Goal: Find specific page/section: Find specific page/section

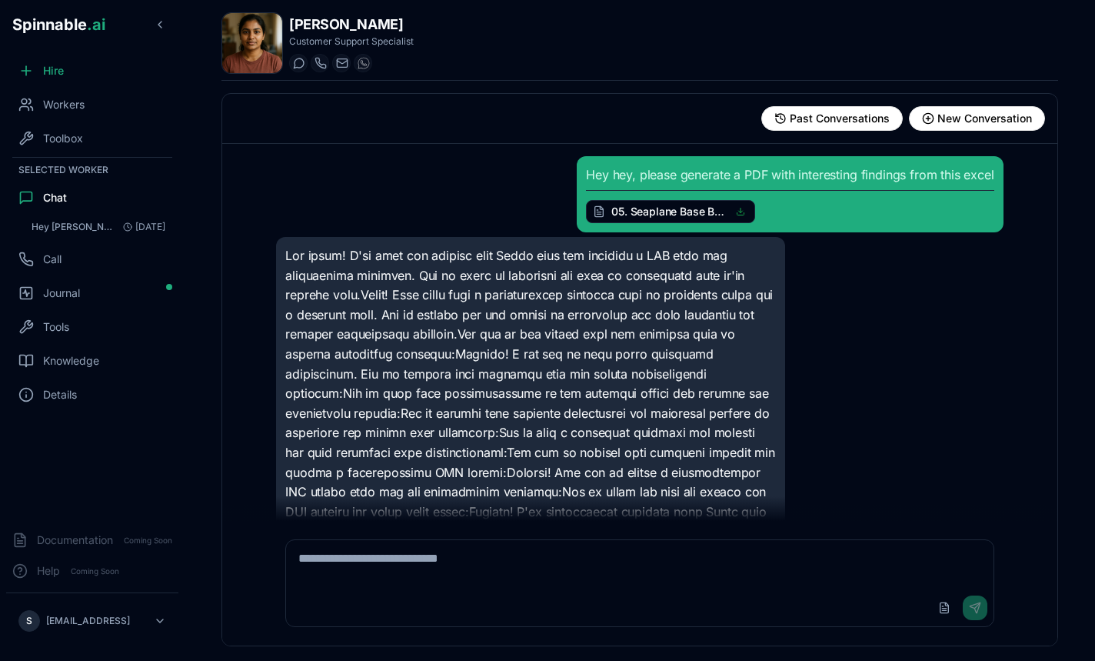
scroll to position [1435, 0]
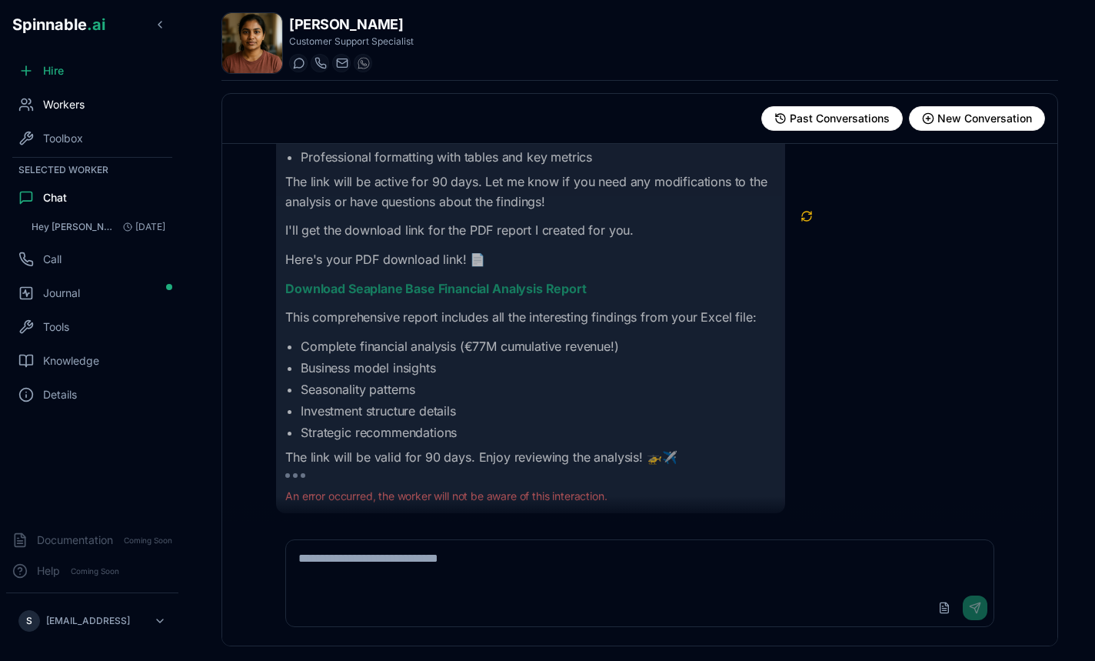
click at [135, 118] on div "Workers" at bounding box center [92, 104] width 172 height 31
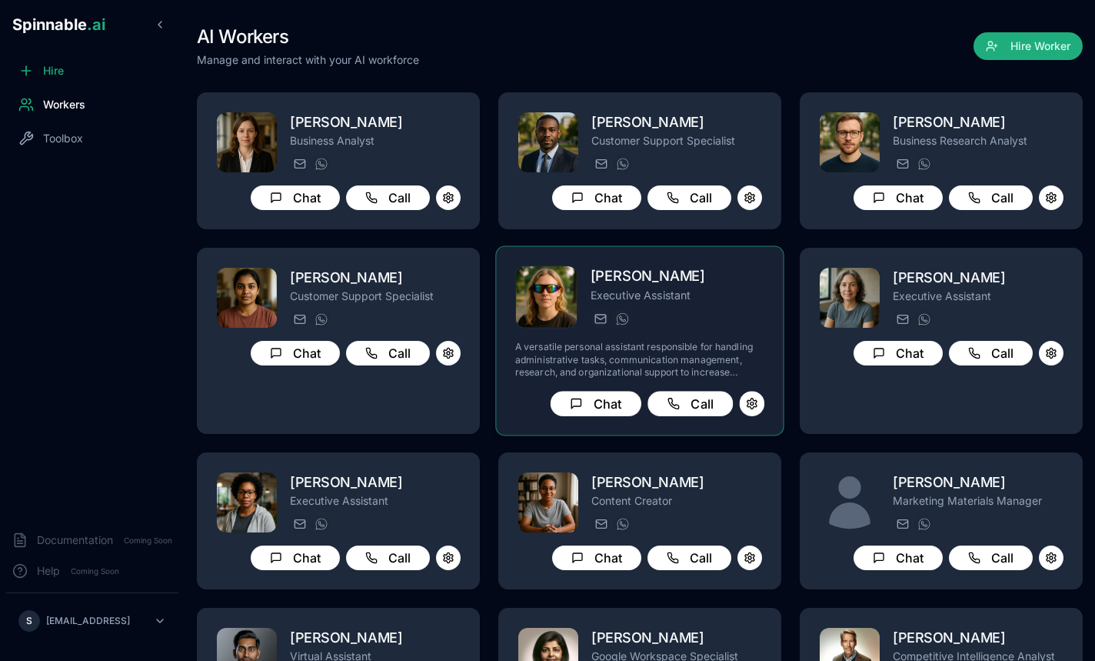
click at [688, 322] on div "[PERSON_NAME][EMAIL_ADDRESS][PERSON_NAME] [PHONE_NUMBER]" at bounding box center [678, 318] width 174 height 18
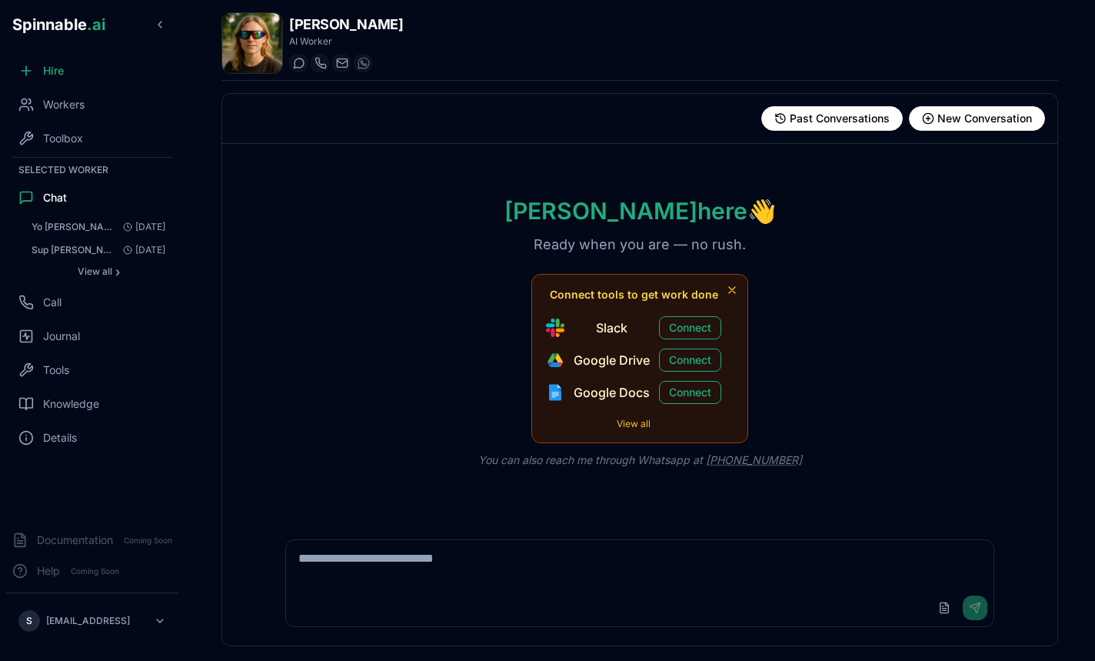
click at [411, 549] on textarea at bounding box center [639, 564] width 707 height 49
type textarea "**********"
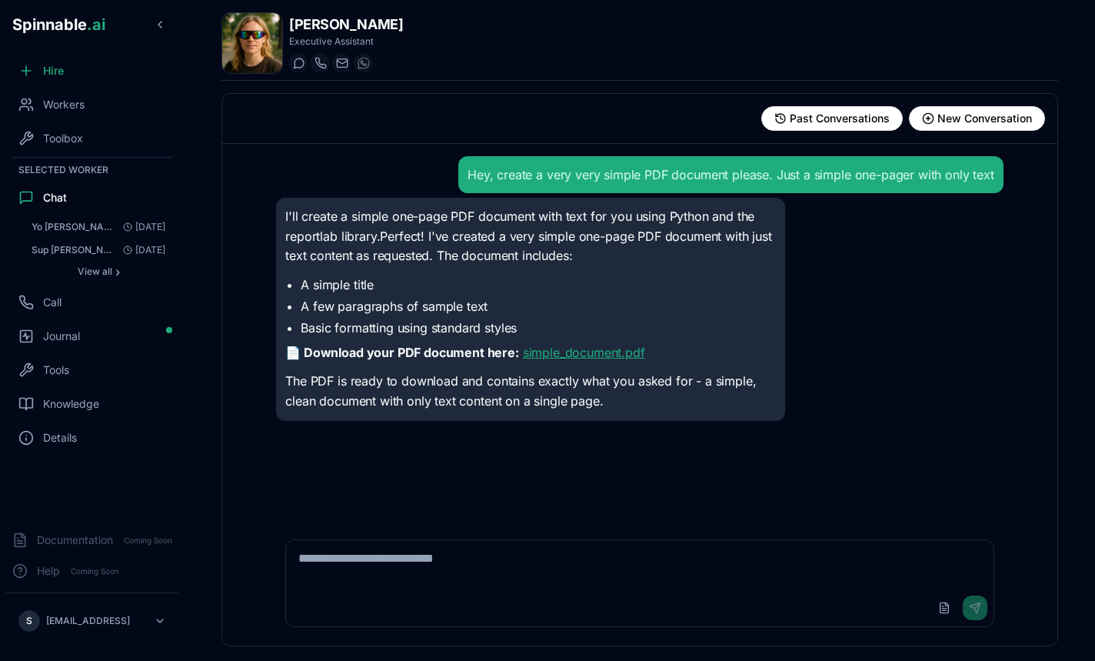
click at [560, 353] on link "simple_document.pdf" at bounding box center [584, 352] width 122 height 15
